Goal: Task Accomplishment & Management: Manage account settings

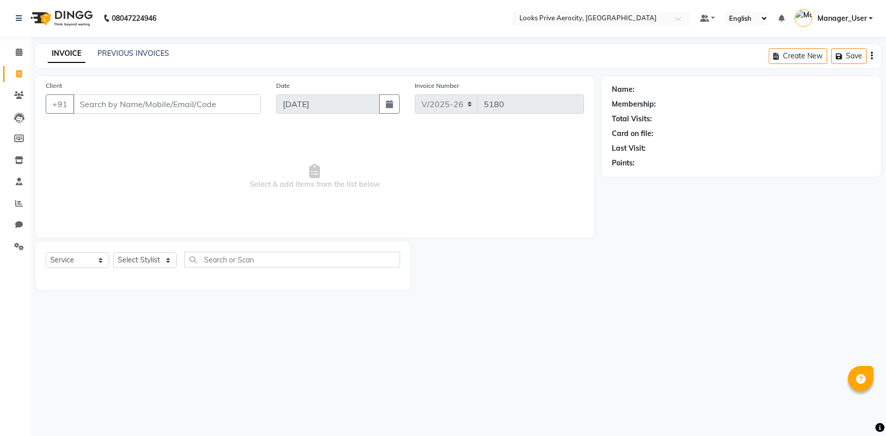
select select "5913"
select select "service"
click at [111, 52] on link "PREVIOUS INVOICES" at bounding box center [133, 53] width 72 height 9
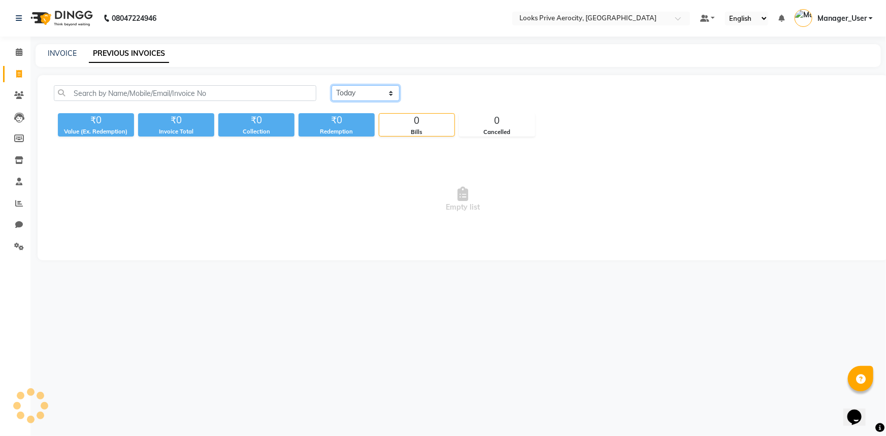
drag, startPoint x: 354, startPoint y: 91, endPoint x: 362, endPoint y: 100, distance: 12.2
click at [354, 91] on select "[DATE] [DATE] Custom Range" at bounding box center [366, 93] width 68 height 16
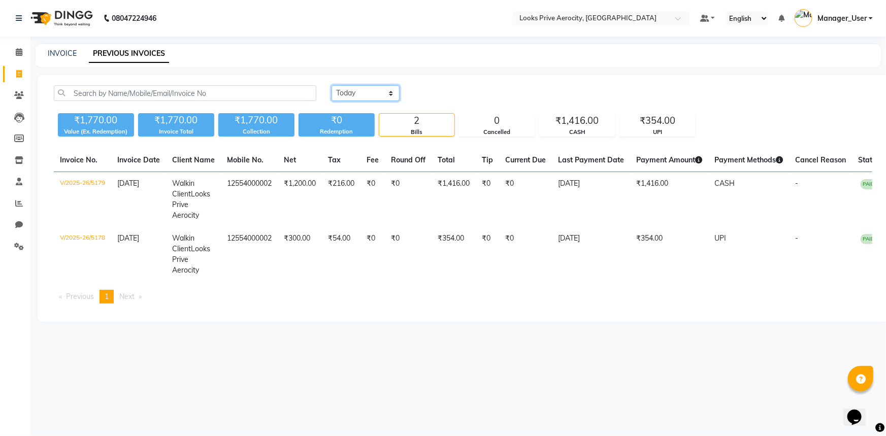
select select "range"
click at [332, 85] on select "[DATE] [DATE] Custom Range" at bounding box center [366, 93] width 68 height 16
click at [459, 95] on input "[DATE]" at bounding box center [448, 93] width 71 height 14
select select "9"
select select "2025"
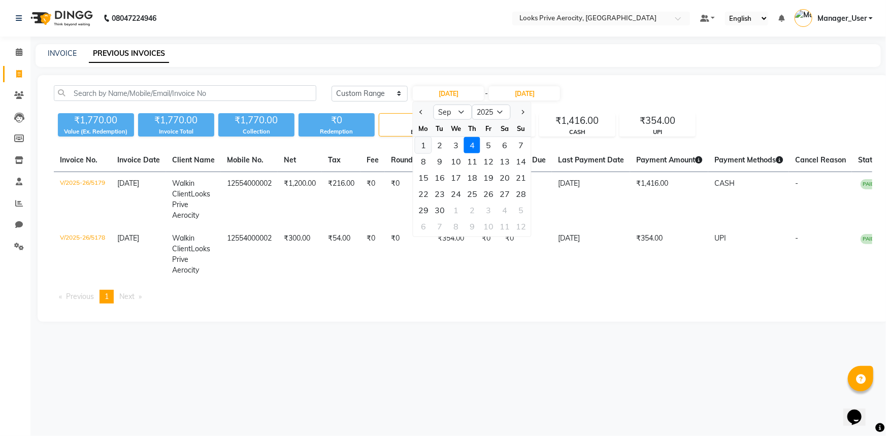
click at [427, 145] on div "1" at bounding box center [423, 145] width 16 height 16
type input "[DATE]"
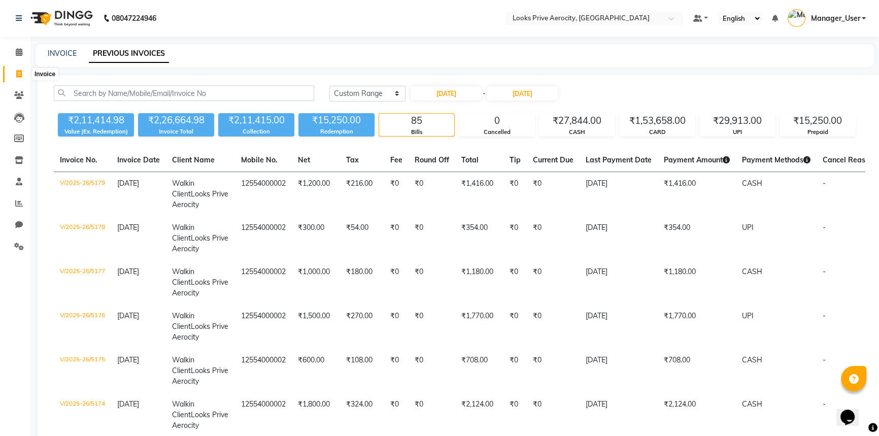
click at [22, 73] on span at bounding box center [19, 75] width 18 height 12
select select "service"
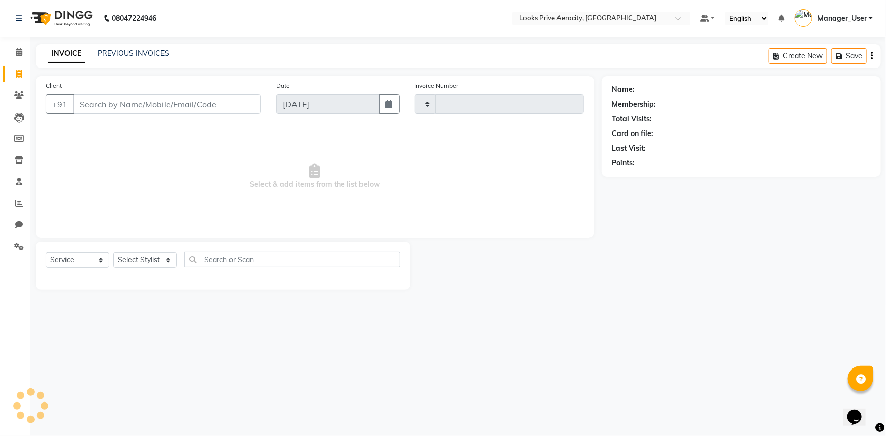
type input "5180"
select select "5913"
click at [108, 48] on div "PREVIOUS INVOICES" at bounding box center [133, 53] width 72 height 11
click at [127, 56] on link "PREVIOUS INVOICES" at bounding box center [133, 53] width 72 height 9
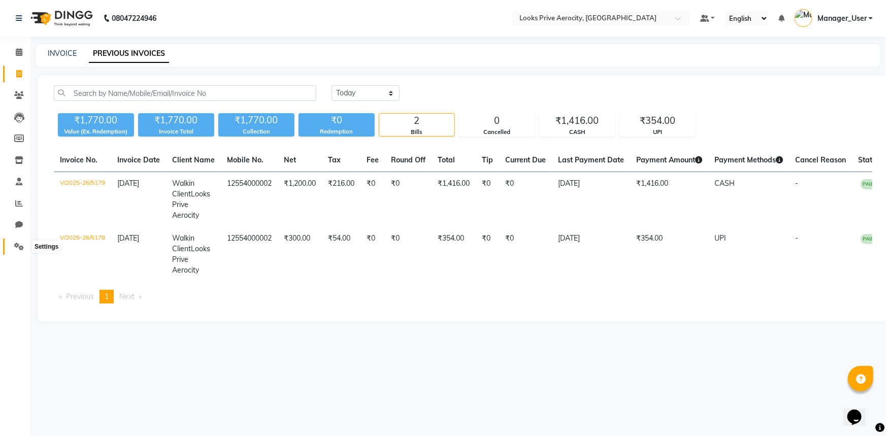
click at [25, 250] on span at bounding box center [19, 247] width 18 height 12
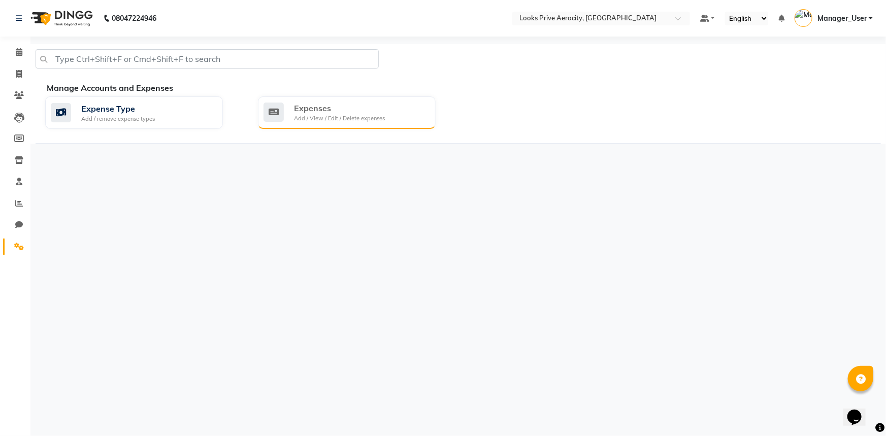
click at [388, 121] on div "Expenses Add / View / Edit / Delete expenses" at bounding box center [345, 112] width 164 height 21
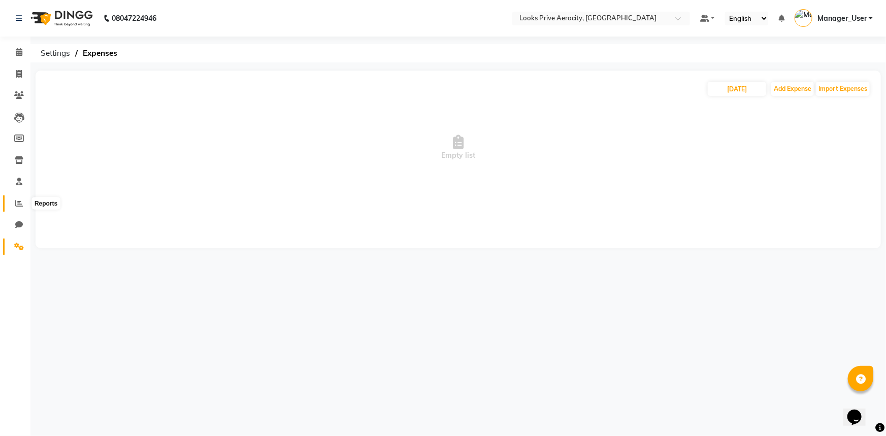
click at [20, 203] on icon at bounding box center [19, 204] width 8 height 8
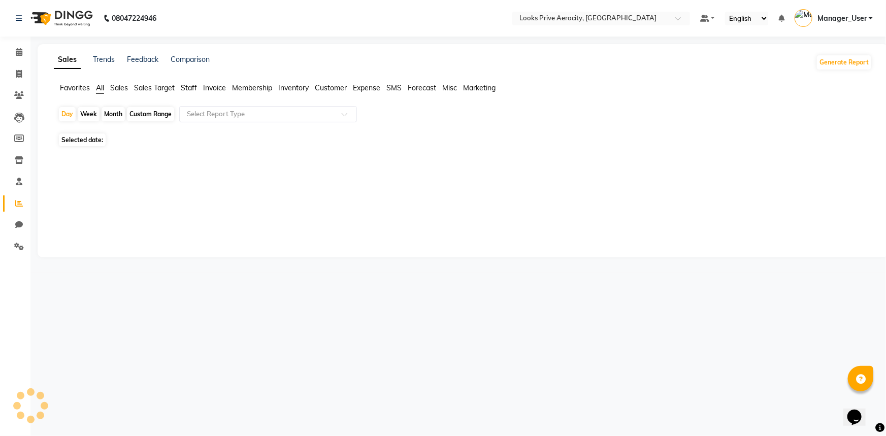
click at [191, 85] on span "Staff" at bounding box center [189, 87] width 16 height 9
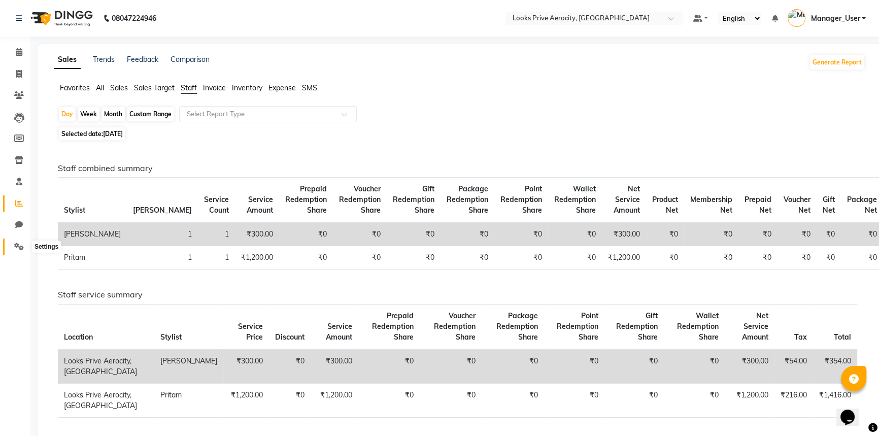
click at [20, 251] on span at bounding box center [19, 247] width 18 height 12
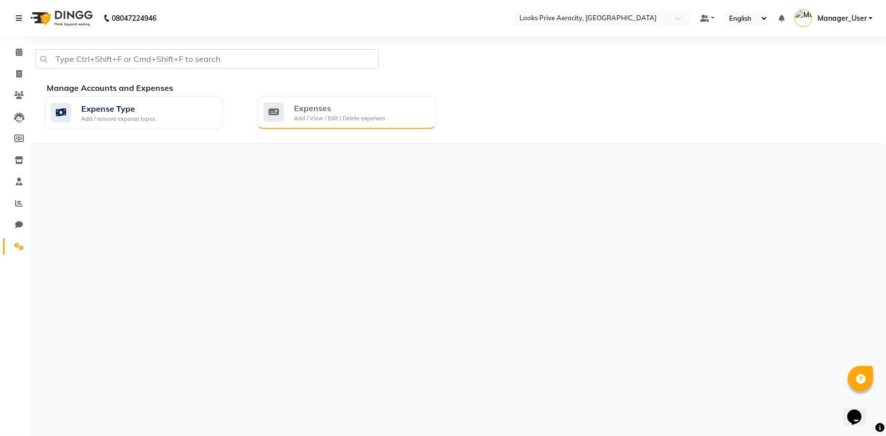
click at [375, 119] on div "Add / View / Edit / Delete expenses" at bounding box center [339, 118] width 91 height 9
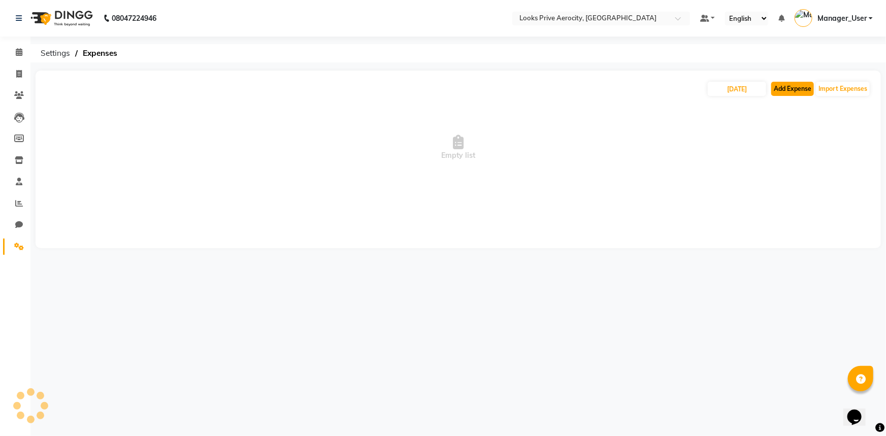
click at [785, 86] on button "Add Expense" at bounding box center [792, 89] width 43 height 14
select select "1"
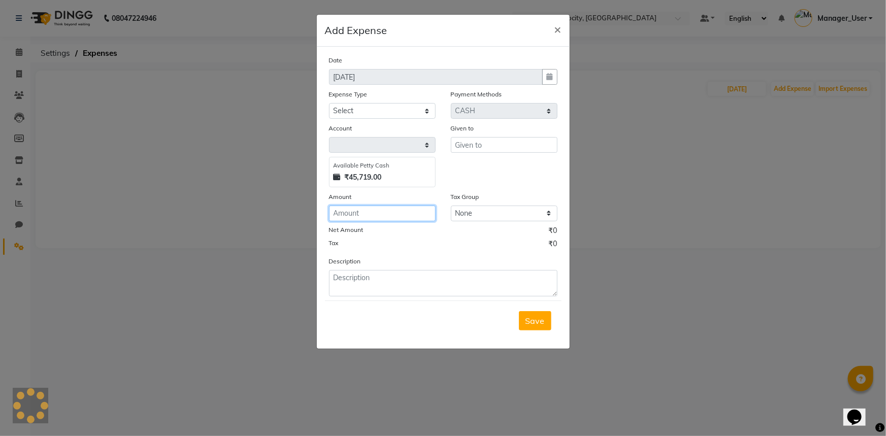
click at [376, 211] on input "number" at bounding box center [382, 214] width 107 height 16
type input "46"
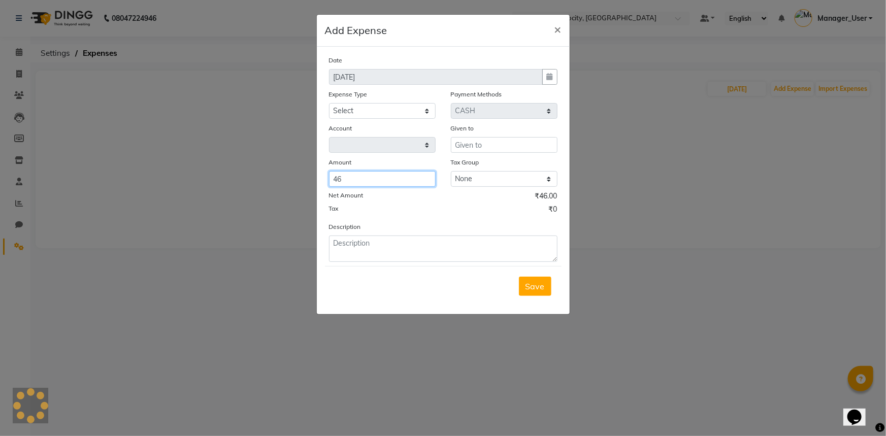
select select "4876"
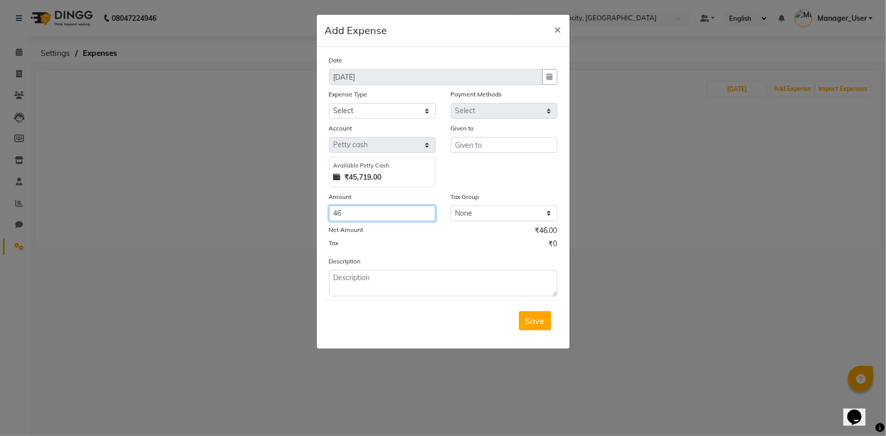
type input "4"
type input "440"
drag, startPoint x: 377, startPoint y: 113, endPoint x: 373, endPoint y: 117, distance: 6.1
click at [377, 113] on select "Select Bank Deposit Blinkit Cash Handover CLIENT Client ordered food Client Ref…" at bounding box center [382, 111] width 107 height 16
select select "24263"
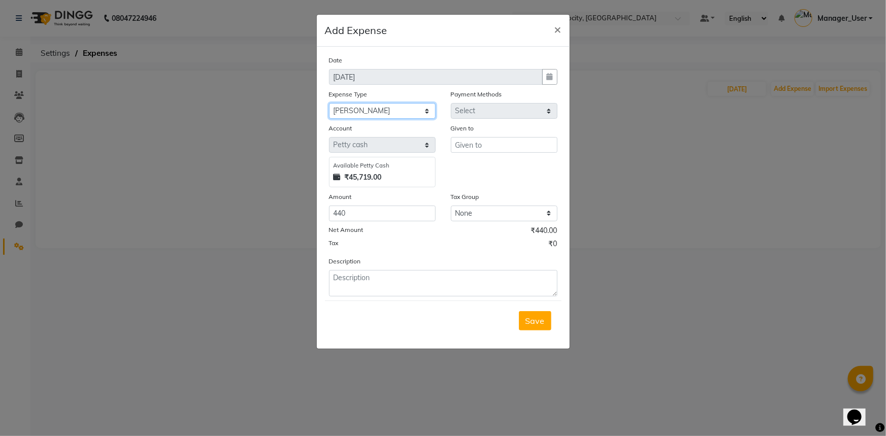
click at [329, 104] on select "Select Bank Deposit Blinkit Cash Handover CLIENT Client ordered food Client Ref…" at bounding box center [382, 111] width 107 height 16
click at [487, 149] on input "text" at bounding box center [504, 145] width 107 height 16
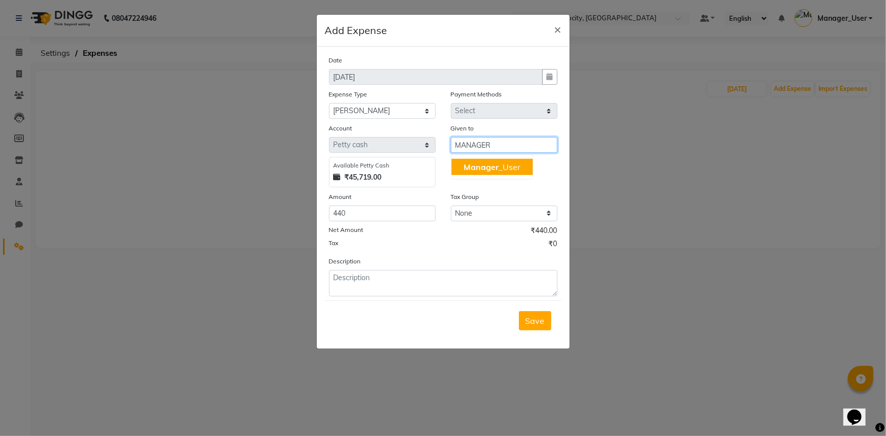
click at [503, 162] on ngb-highlight "Manager _User" at bounding box center [491, 167] width 57 height 10
type input "Manager_User"
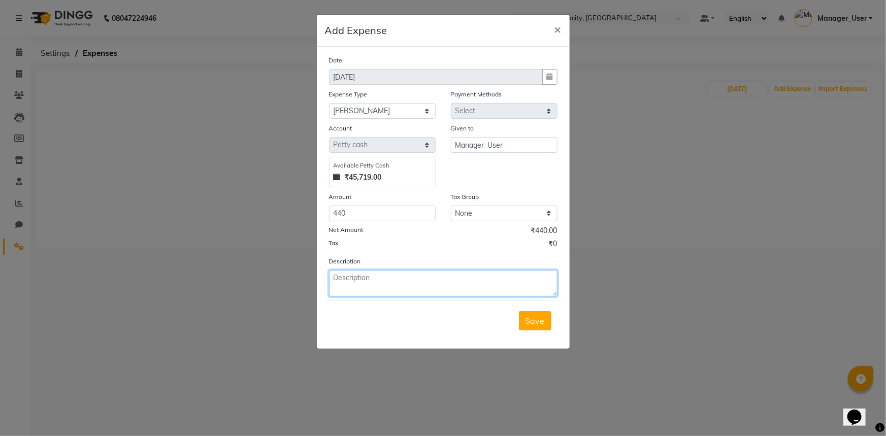
click at [384, 291] on textarea at bounding box center [443, 283] width 228 height 26
type textarea "RECEIVED LOREAL FROM HO"
click at [549, 318] on button "Save" at bounding box center [535, 320] width 32 height 19
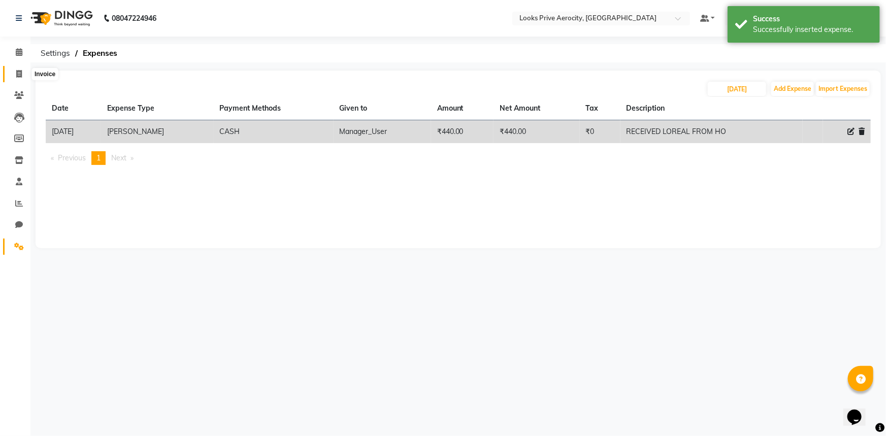
click at [20, 76] on icon at bounding box center [19, 74] width 6 height 8
select select "service"
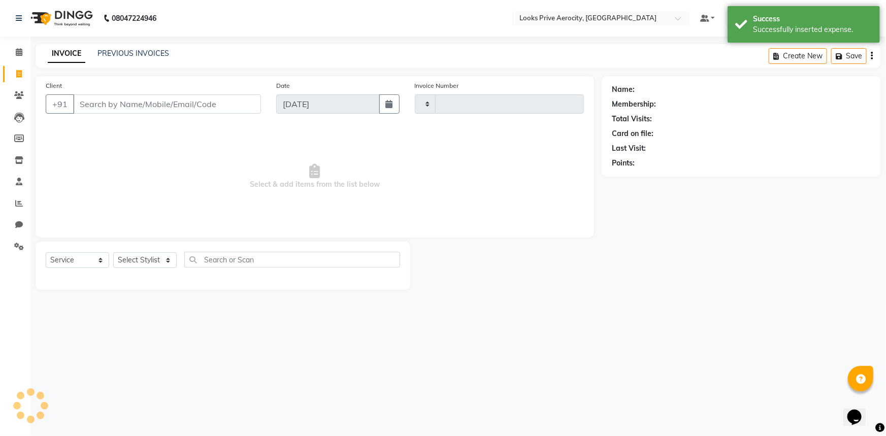
type input "5180"
select select "5913"
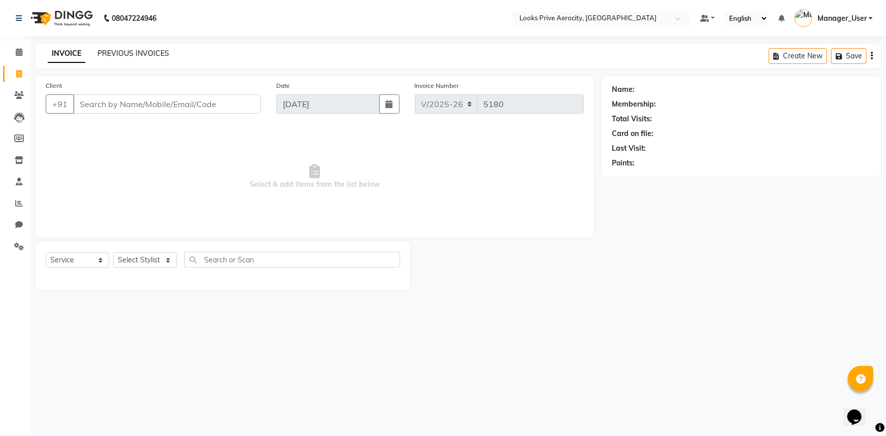
click at [116, 55] on link "PREVIOUS INVOICES" at bounding box center [133, 53] width 72 height 9
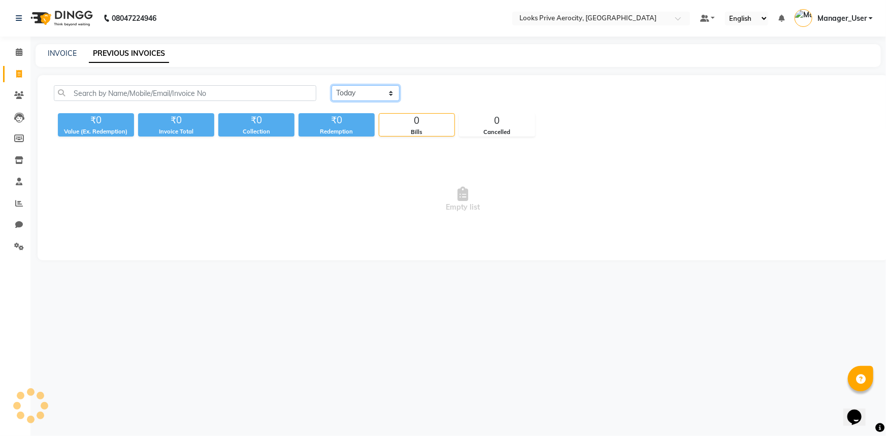
click at [387, 91] on select "[DATE] [DATE] Custom Range" at bounding box center [366, 93] width 68 height 16
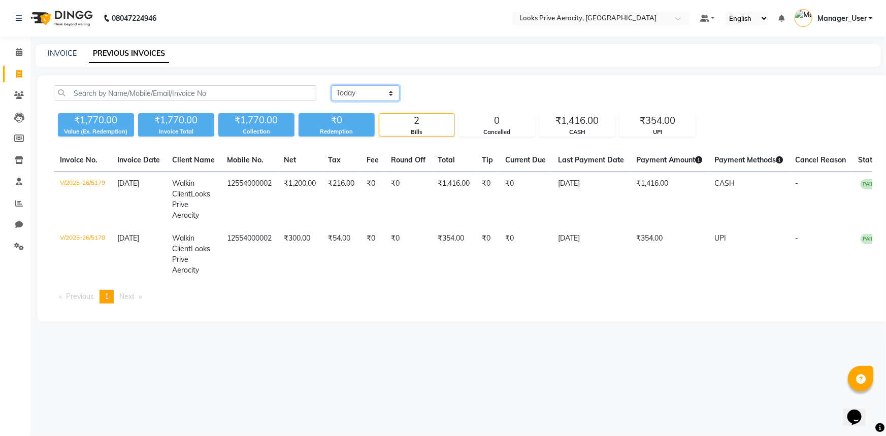
select select "range"
click at [332, 85] on select "[DATE] [DATE] Custom Range" at bounding box center [366, 93] width 68 height 16
click at [379, 95] on select "[DATE] [DATE] Custom Range" at bounding box center [370, 94] width 76 height 16
click at [332, 86] on select "[DATE] [DATE] Custom Range" at bounding box center [370, 94] width 76 height 16
click at [437, 94] on input "[DATE]" at bounding box center [448, 93] width 71 height 14
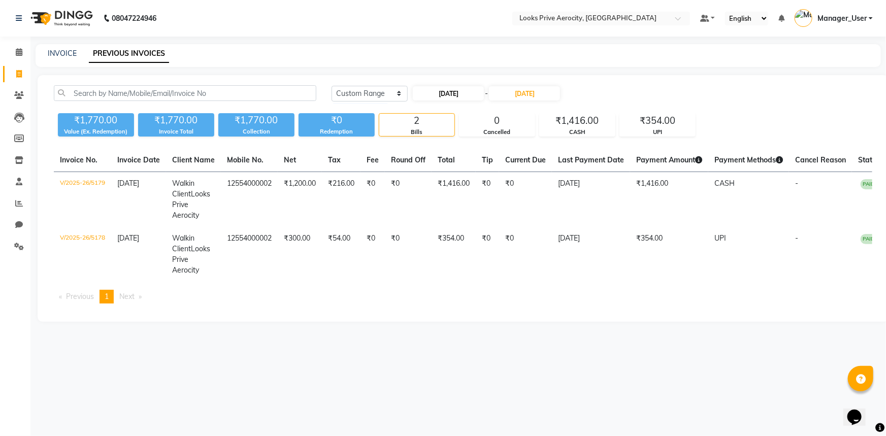
select select "9"
select select "2025"
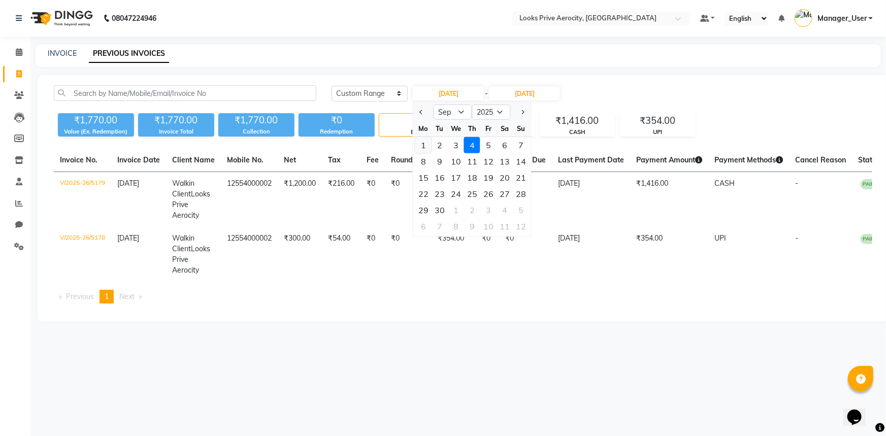
click at [428, 143] on div "1" at bounding box center [423, 145] width 16 height 16
type input "[DATE]"
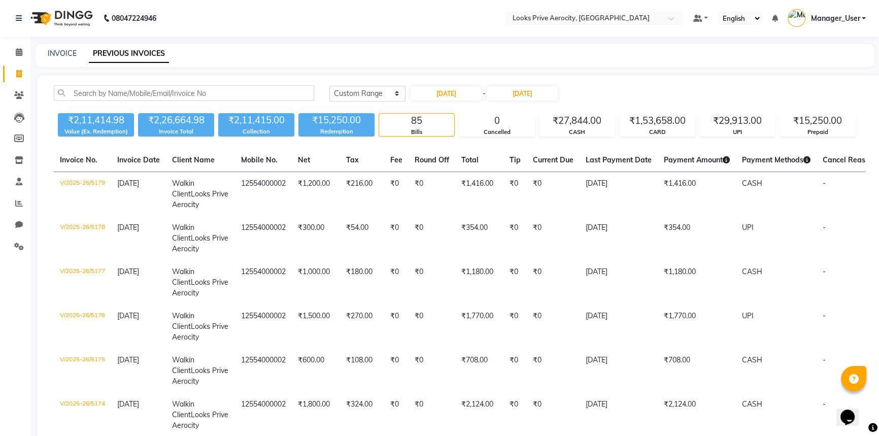
click at [16, 73] on icon at bounding box center [19, 74] width 6 height 8
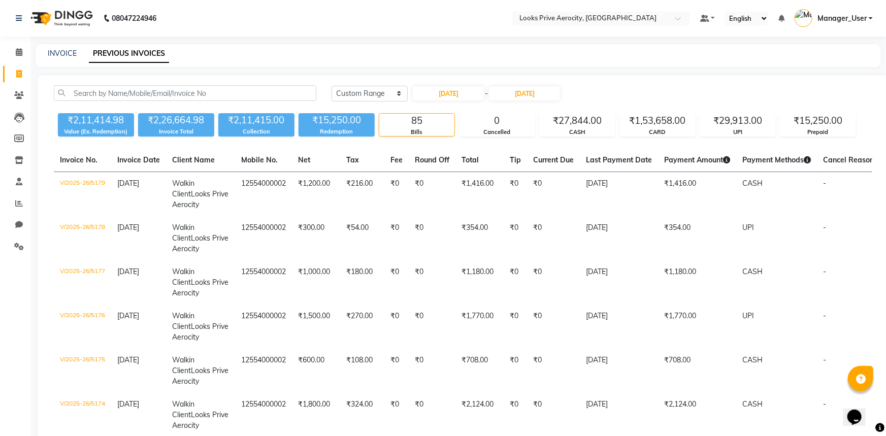
select select "service"
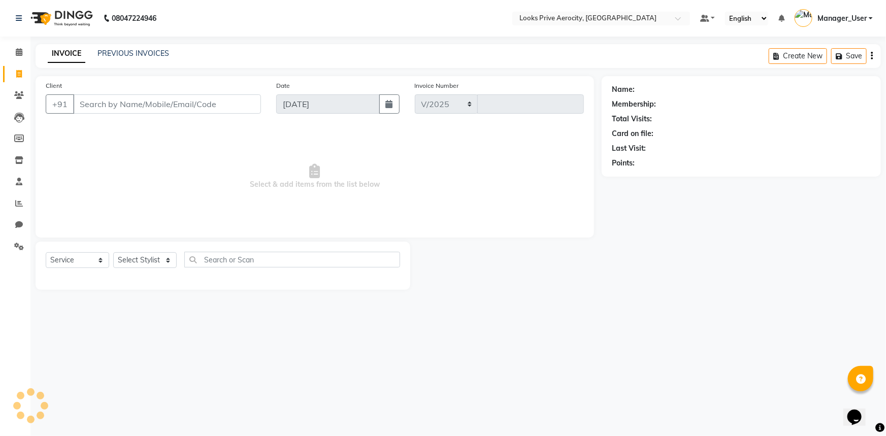
select select "5913"
type input "5180"
click at [114, 108] on input "Client" at bounding box center [167, 103] width 188 height 19
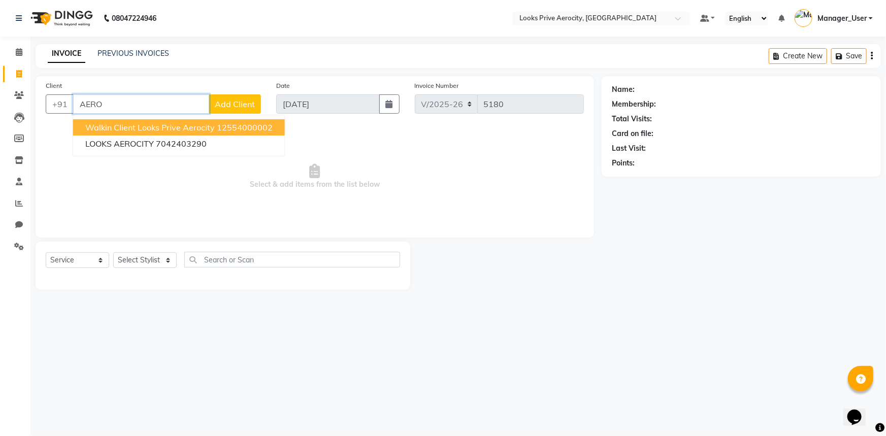
click at [159, 128] on span "Walkin Client Looks Prive Aerocity" at bounding box center [149, 127] width 129 height 10
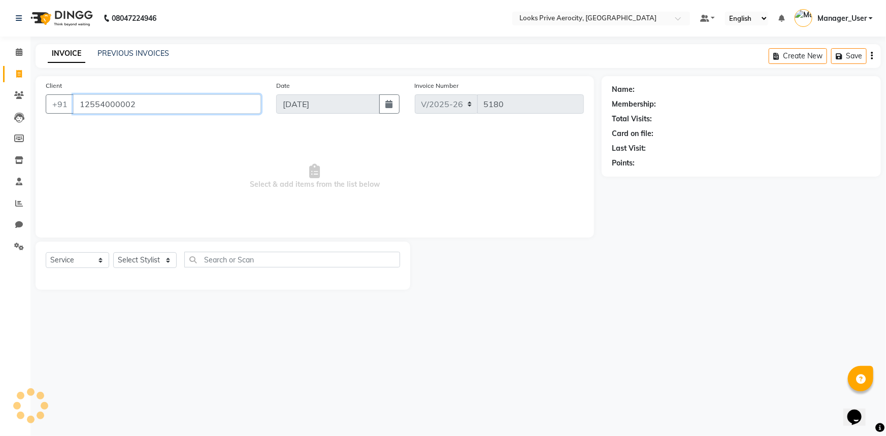
type input "12554000002"
click at [134, 262] on select "Select Stylist Aman_Barber Amit Amu Dharma [PERSON_NAME] Eric_asst [PERSON_NAME…" at bounding box center [144, 260] width 63 height 16
select select "66241"
click at [113, 252] on select "Select Stylist Aman_Barber Amit Amu Dharma [PERSON_NAME] Eric_asst [PERSON_NAME…" at bounding box center [144, 260] width 63 height 16
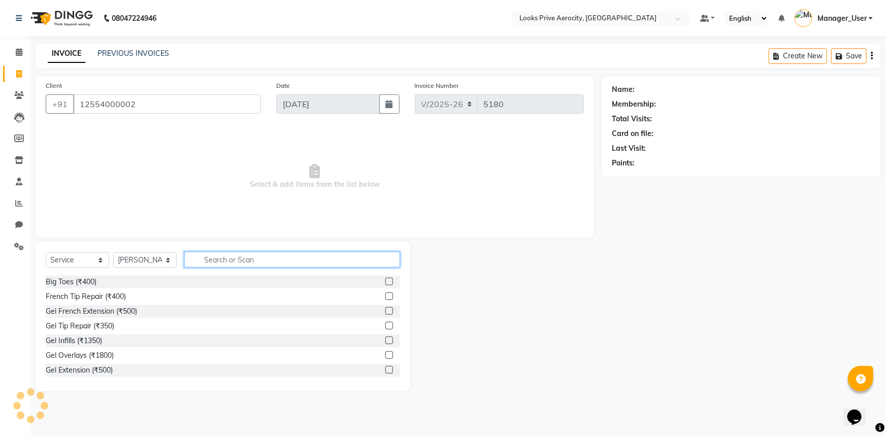
click at [219, 259] on input "text" at bounding box center [292, 260] width 216 height 16
select select "1: Object"
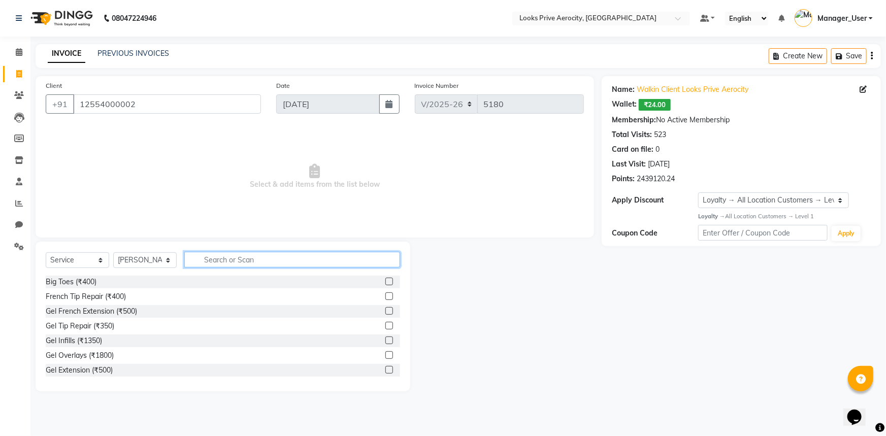
click at [228, 262] on input "text" at bounding box center [292, 260] width 216 height 16
type input "CUT"
click at [385, 299] on label at bounding box center [389, 296] width 8 height 8
click at [385, 299] on input "checkbox" at bounding box center [388, 296] width 7 height 7
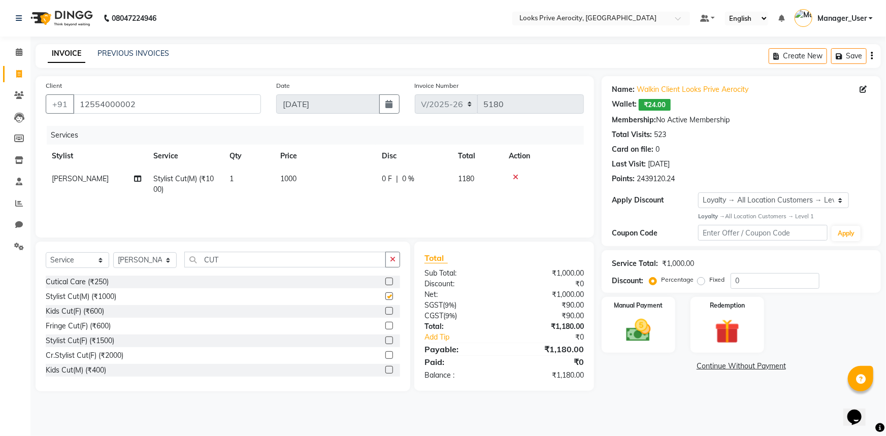
checkbox input "false"
click at [646, 342] on img at bounding box center [639, 330] width 42 height 29
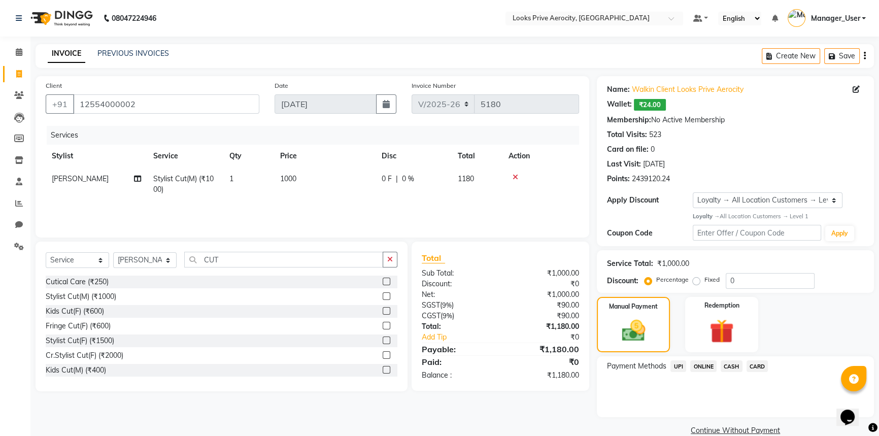
click at [758, 364] on span "CARD" at bounding box center [758, 366] width 22 height 12
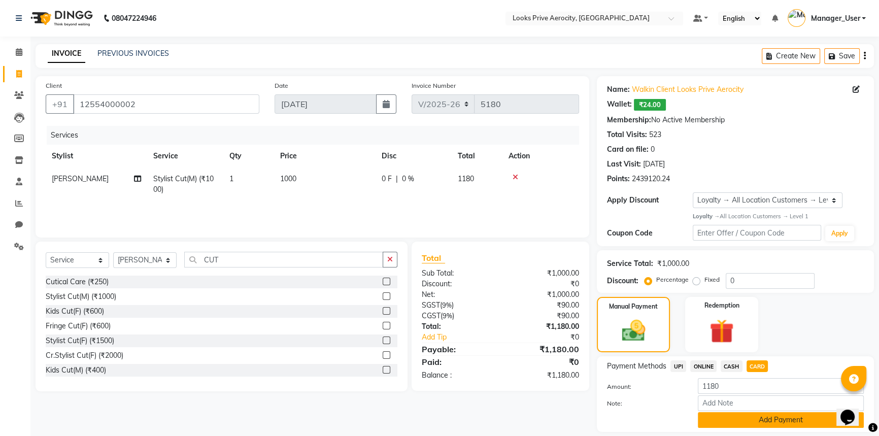
click at [781, 420] on button "Add Payment" at bounding box center [781, 420] width 166 height 16
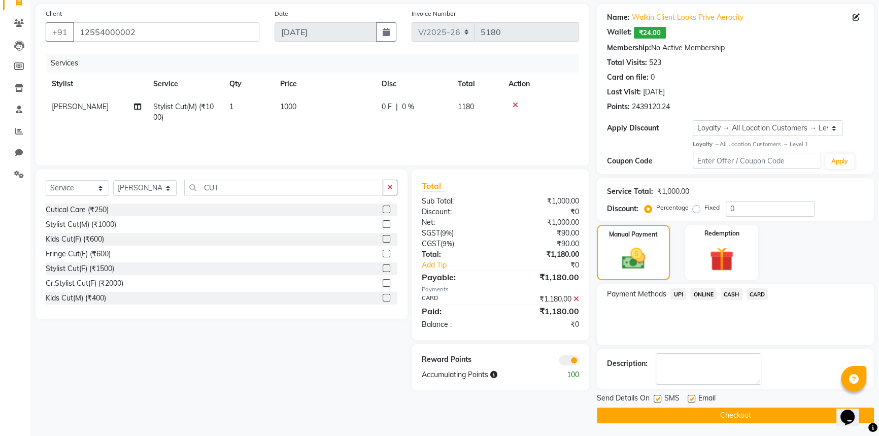
scroll to position [74, 0]
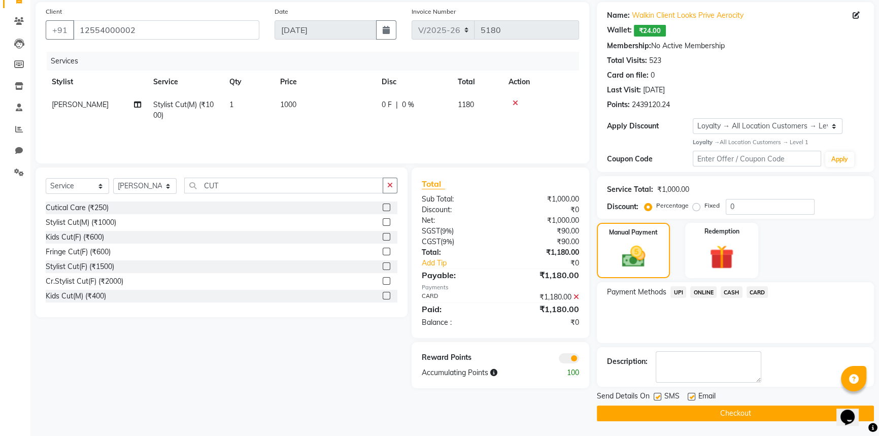
click at [728, 414] on button "Checkout" at bounding box center [735, 414] width 277 height 16
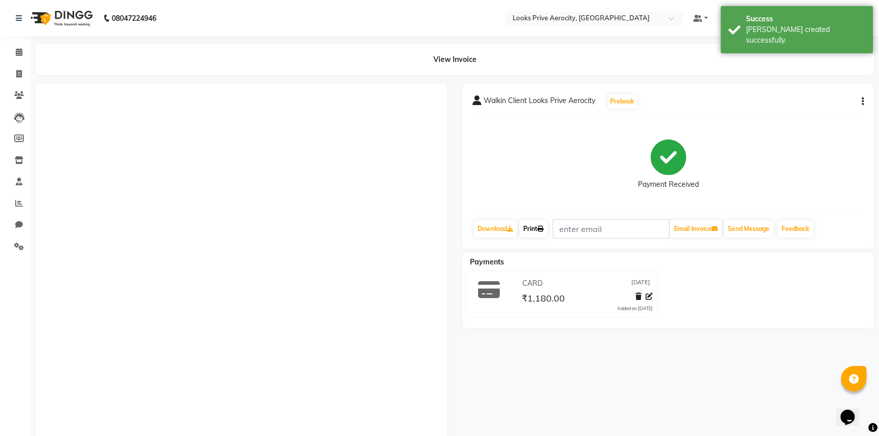
click at [539, 226] on link "Print" at bounding box center [533, 228] width 28 height 17
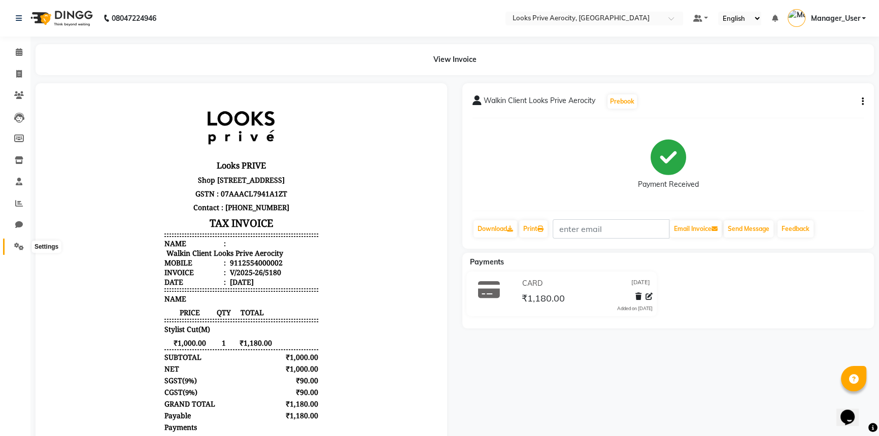
click at [13, 242] on span at bounding box center [19, 247] width 18 height 12
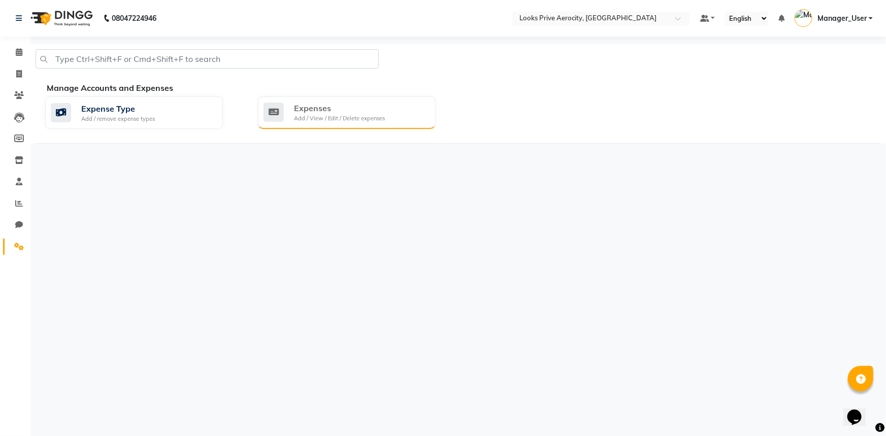
click at [344, 118] on div "Add / View / Edit / Delete expenses" at bounding box center [339, 118] width 91 height 9
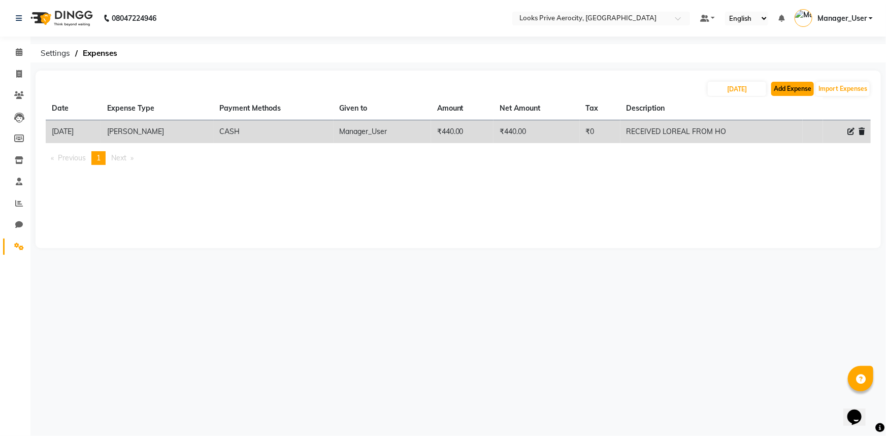
click at [797, 91] on button "Add Expense" at bounding box center [792, 89] width 43 height 14
select select "1"
select select "4876"
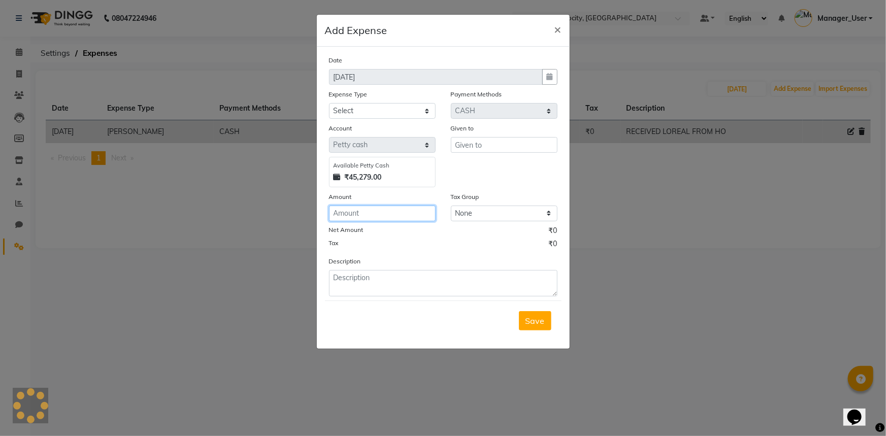
click at [384, 219] on input "number" at bounding box center [382, 214] width 107 height 16
type input "6000"
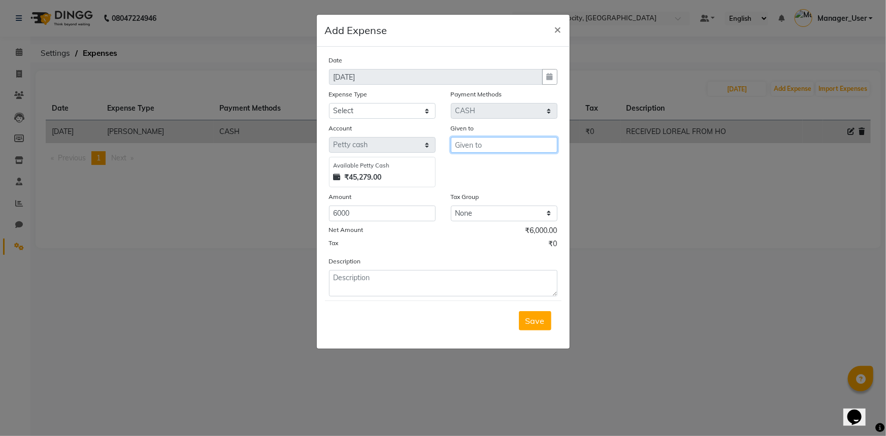
click at [477, 143] on input "text" at bounding box center [504, 145] width 107 height 16
click at [366, 143] on div "Account Select [PERSON_NAME] cash Default account Available [PERSON_NAME] Cash …" at bounding box center [443, 155] width 244 height 64
click at [489, 194] on ngb-highlight "Ma nager_User" at bounding box center [491, 199] width 56 height 10
type input "Manager_User"
click at [394, 116] on select "Select Bank Deposit Blinkit Cash Handover CLIENT Client ordered food Client Ref…" at bounding box center [382, 111] width 107 height 16
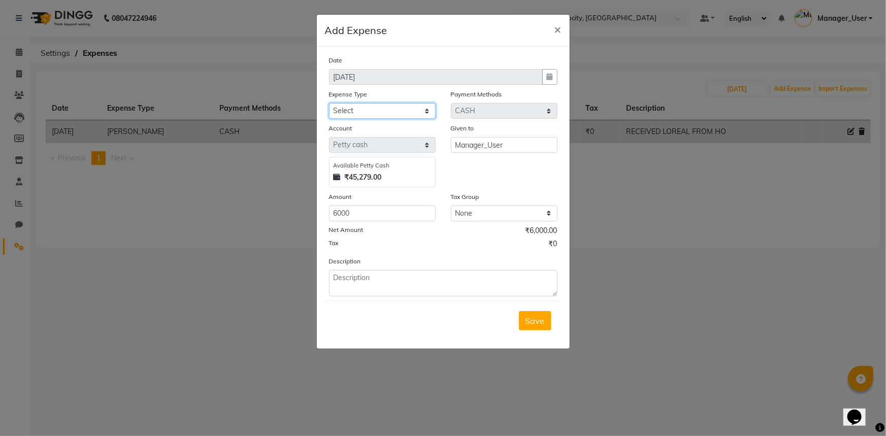
select select "24083"
click at [329, 104] on select "Select Bank Deposit Blinkit Cash Handover CLIENT Client ordered food Client Ref…" at bounding box center [382, 111] width 107 height 16
click at [387, 291] on textarea at bounding box center [443, 283] width 228 height 26
click at [363, 278] on textarea "LOREAL COLOR PU" at bounding box center [443, 283] width 228 height 26
click at [433, 281] on textarea "LOREAL URGENT COLOR PU" at bounding box center [443, 283] width 228 height 26
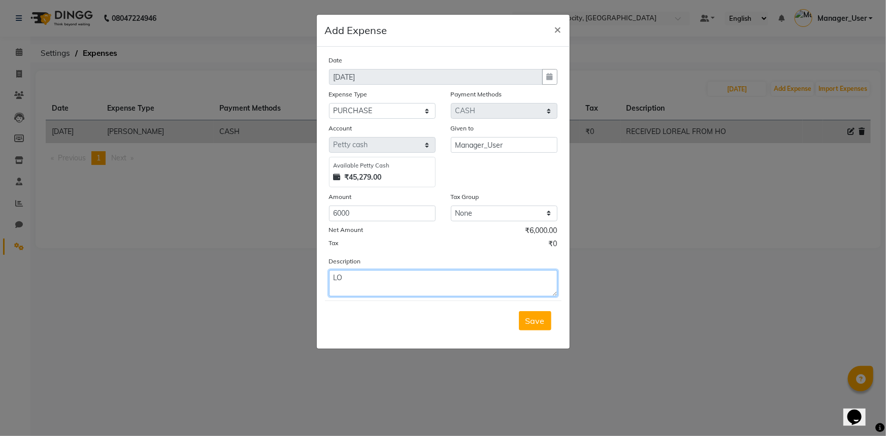
type textarea "L"
type textarea "loreal color purchase payment"
click at [548, 319] on button "Save" at bounding box center [535, 320] width 32 height 19
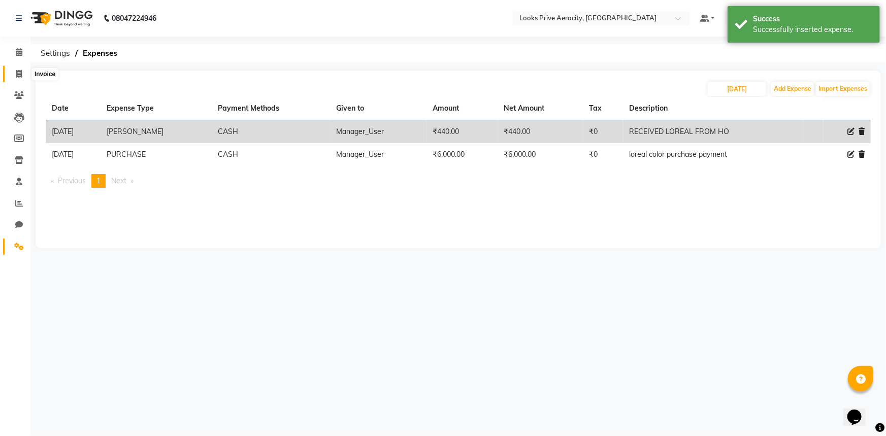
click at [16, 72] on icon at bounding box center [19, 74] width 6 height 8
select select "service"
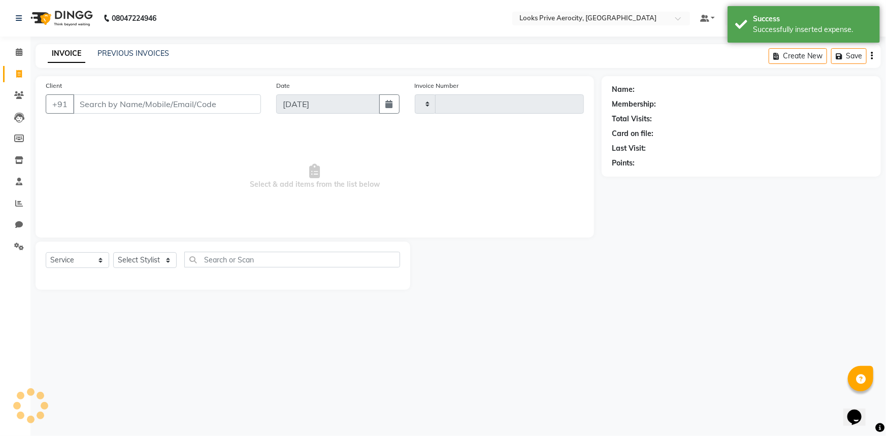
type input "5181"
select select "5913"
